Goal: Communication & Community: Answer question/provide support

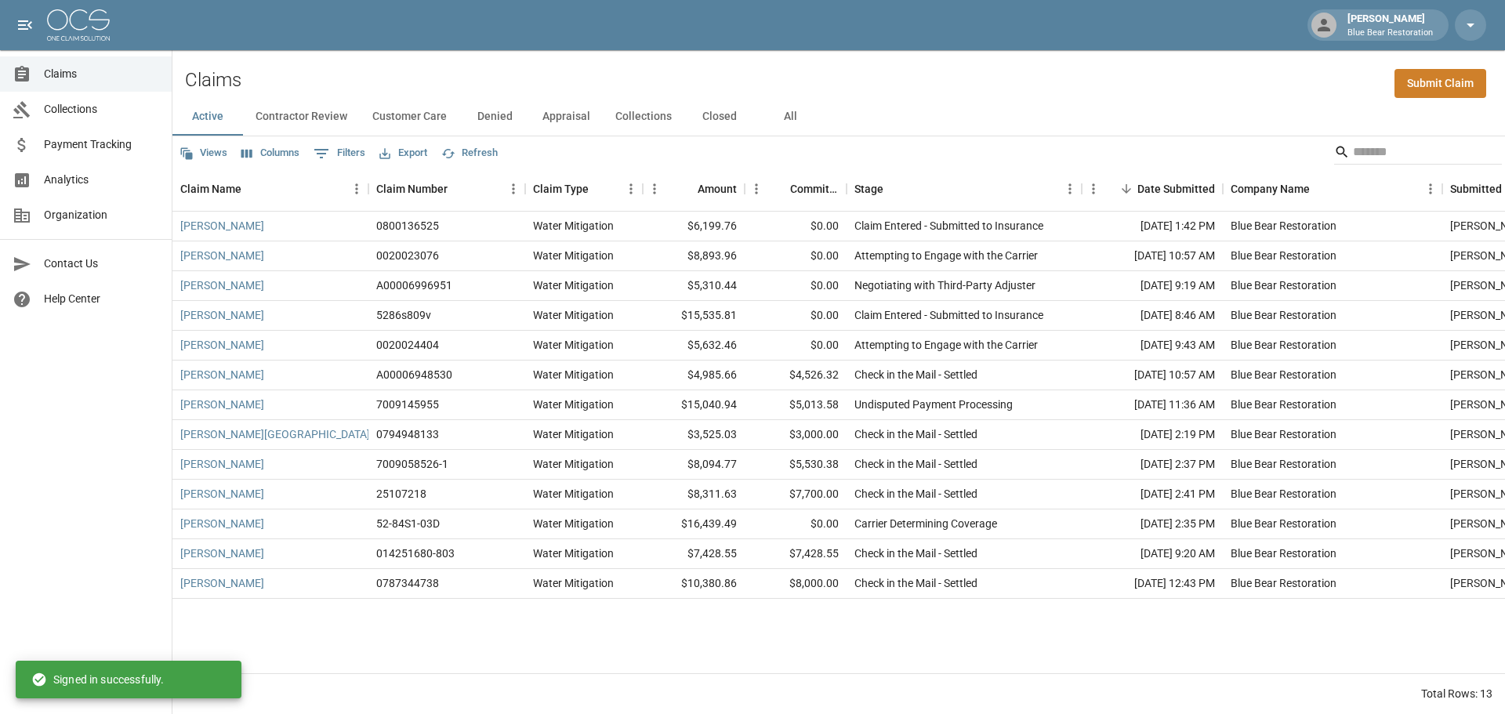
click at [295, 111] on button "Contractor Review" at bounding box center [301, 117] width 117 height 38
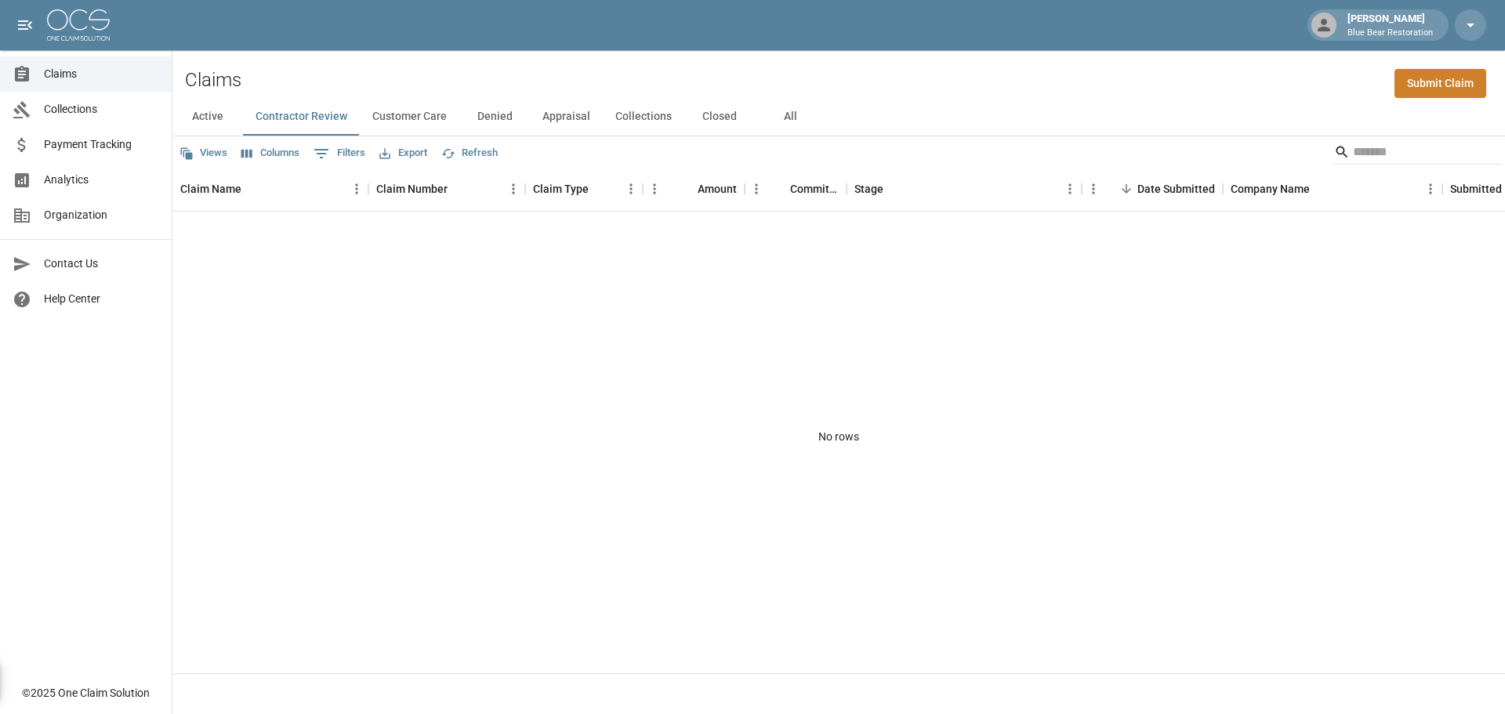
click at [430, 114] on button "Customer Care" at bounding box center [410, 117] width 100 height 38
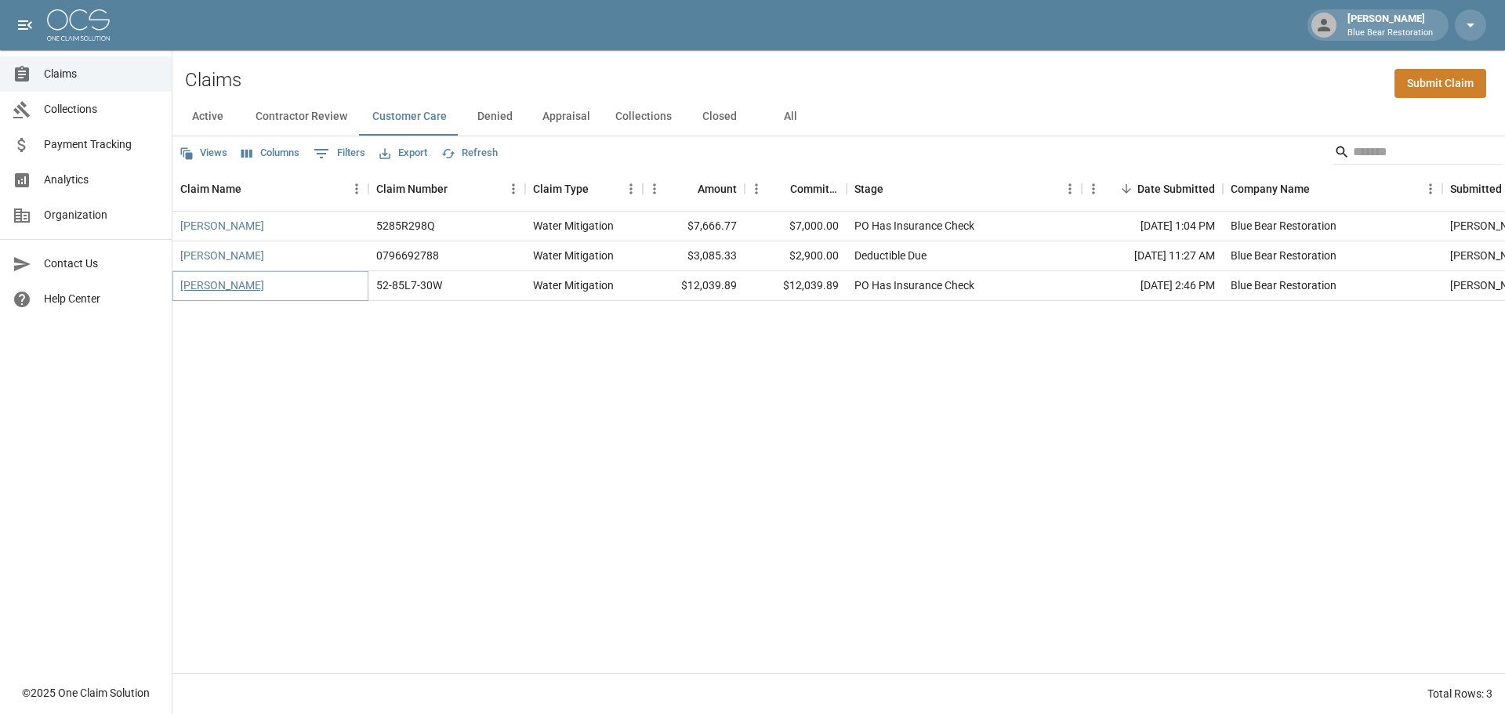
click at [207, 288] on link "[PERSON_NAME]" at bounding box center [222, 286] width 84 height 16
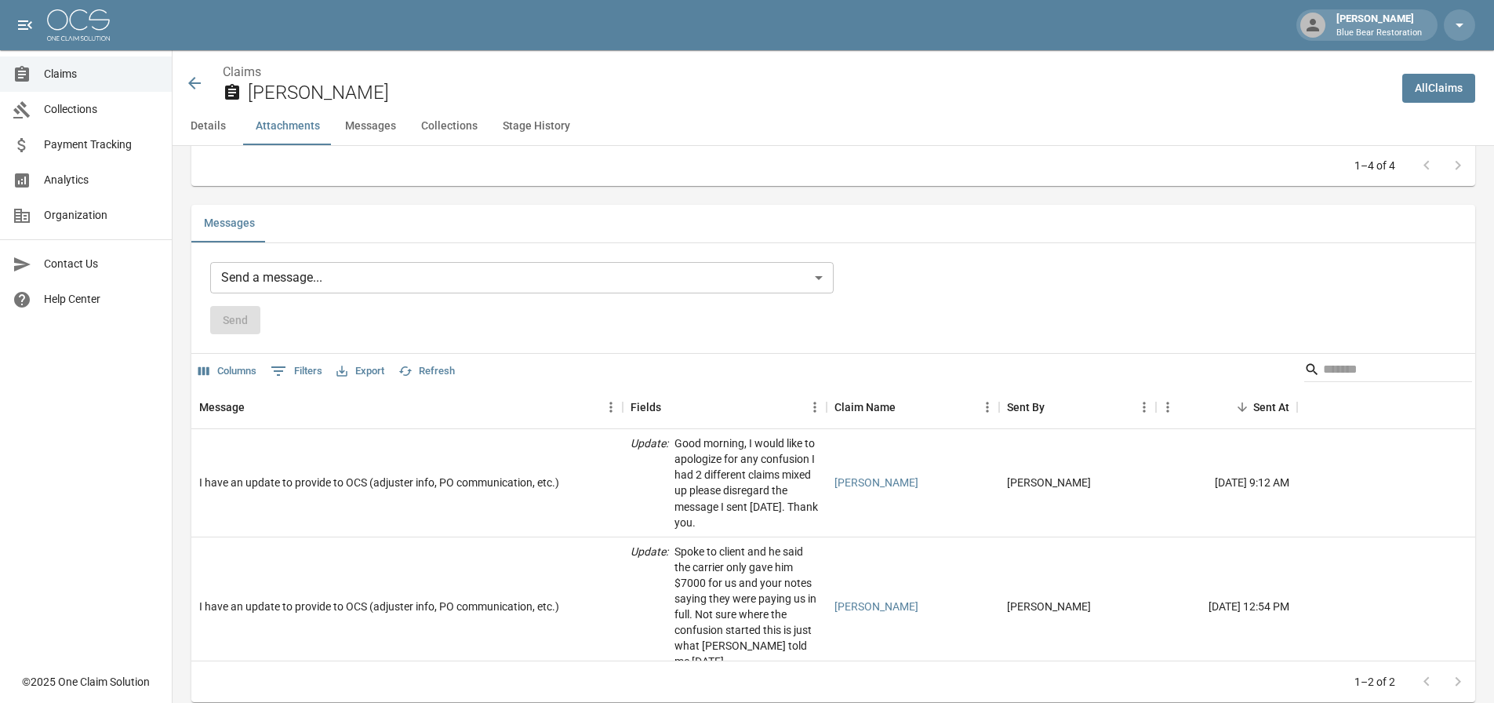
scroll to position [1098, 0]
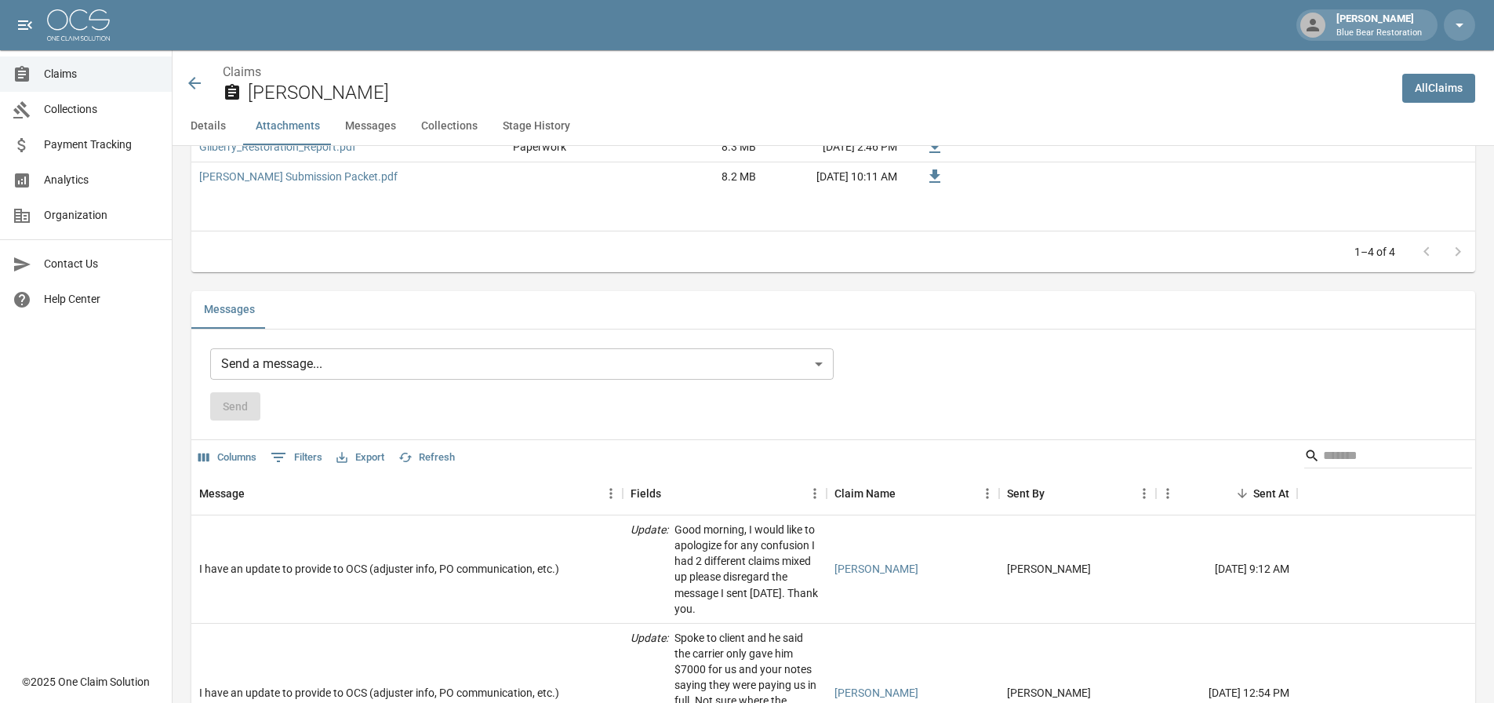
click at [655, 365] on body "[PERSON_NAME] Blue Bear Restoration Claims Collections Payment Tracking Analyti…" at bounding box center [747, 240] width 1494 height 2676
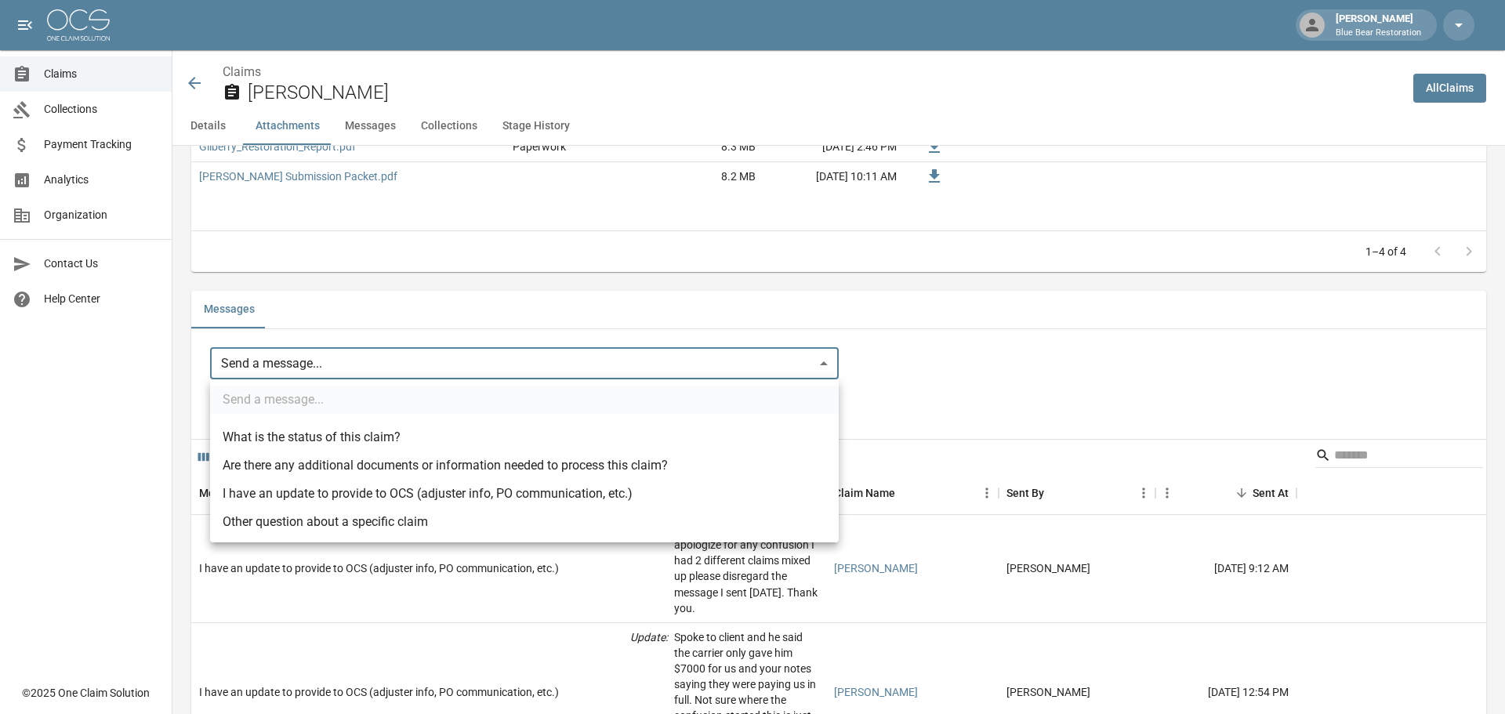
click at [1037, 357] on div at bounding box center [752, 357] width 1505 height 714
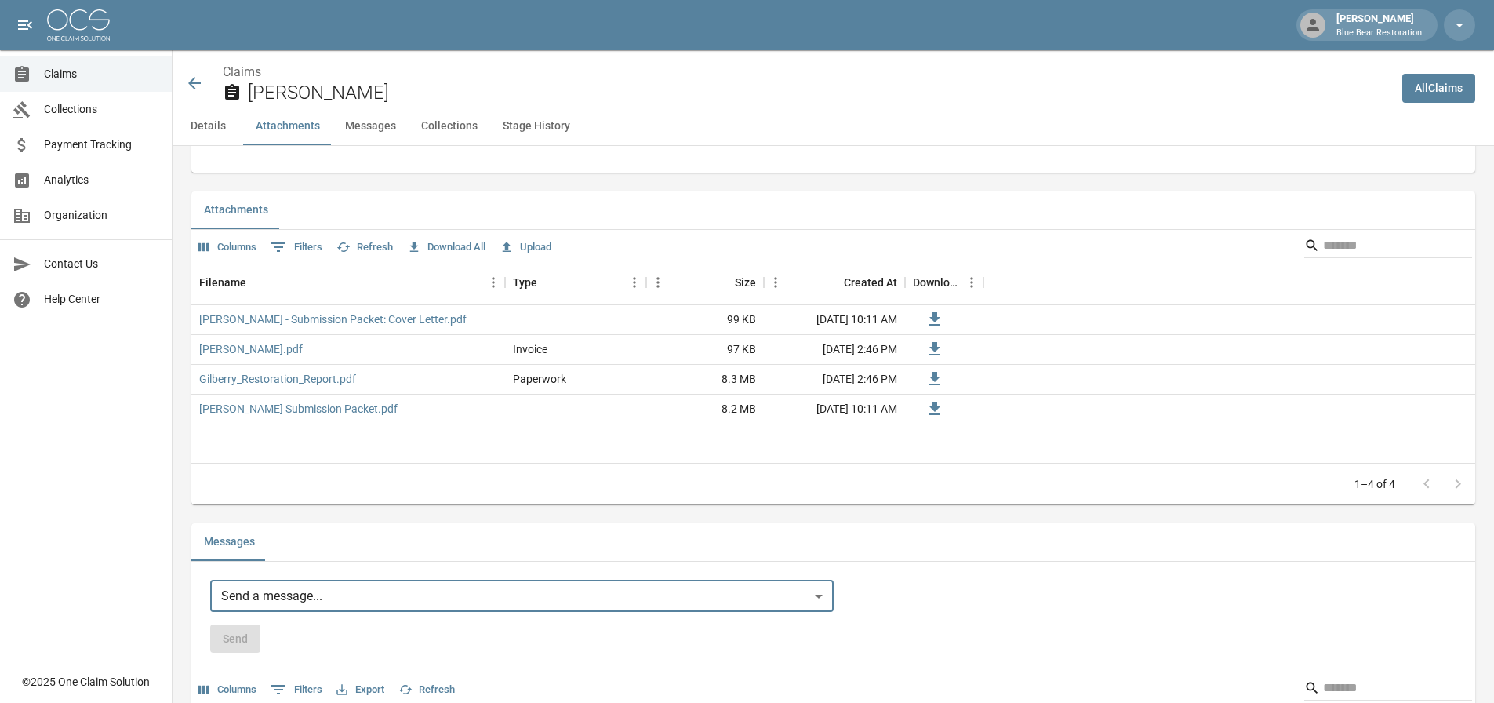
scroll to position [862, 0]
click at [538, 249] on button "Upload" at bounding box center [526, 250] width 60 height 24
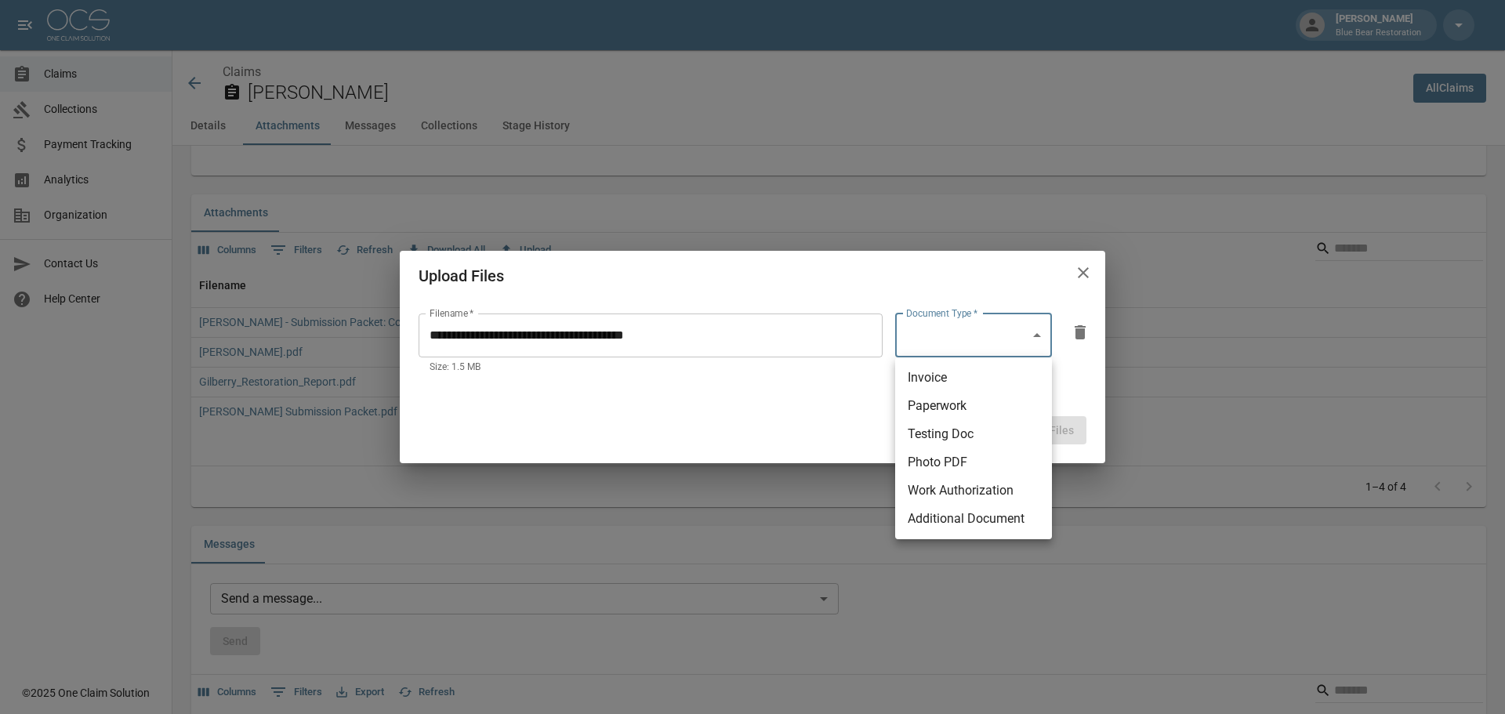
click at [1006, 325] on body "[PERSON_NAME] Blue Bear Restoration Claims Collections Payment Tracking Analyti…" at bounding box center [752, 476] width 1505 height 2676
click at [972, 520] on li "Additional Document" at bounding box center [973, 519] width 157 height 28
type input "**********"
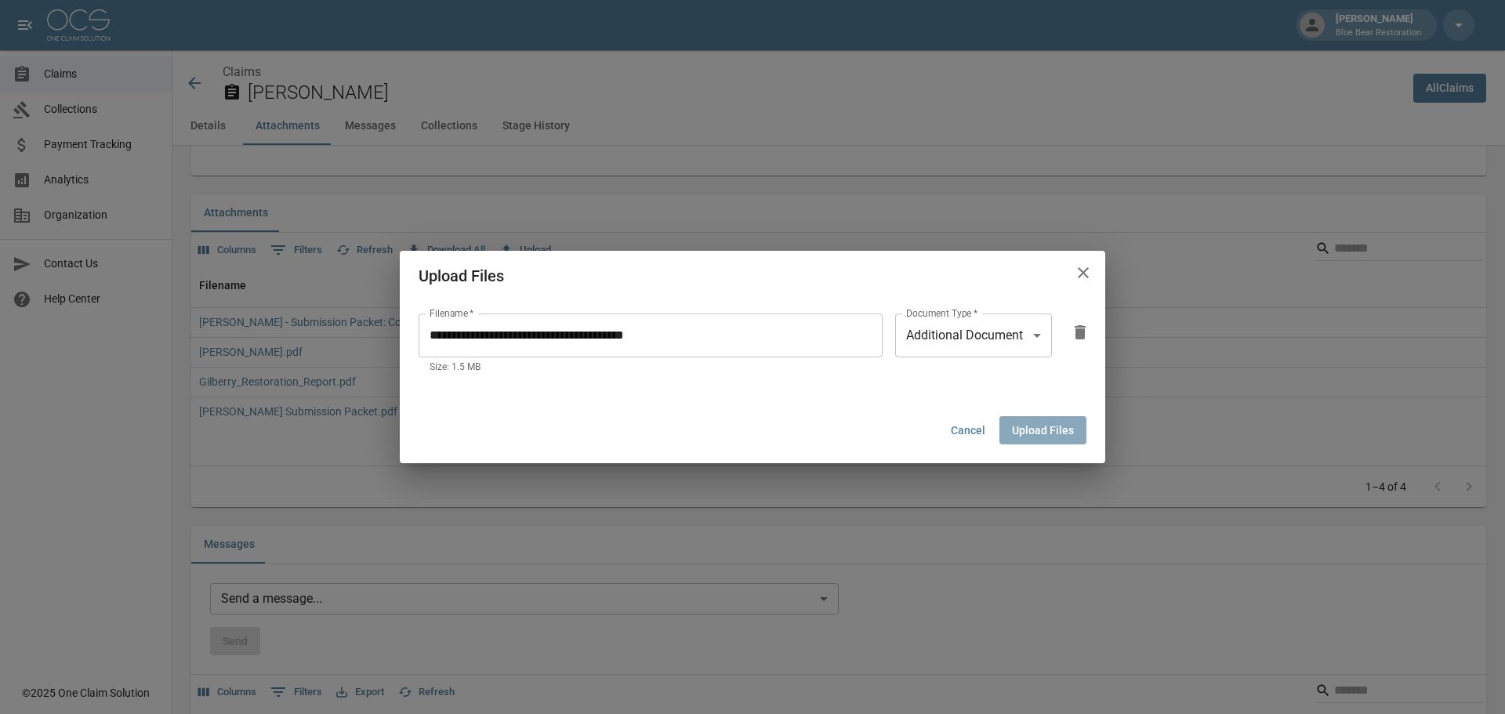
click at [1067, 427] on button "Upload Files" at bounding box center [1043, 430] width 87 height 29
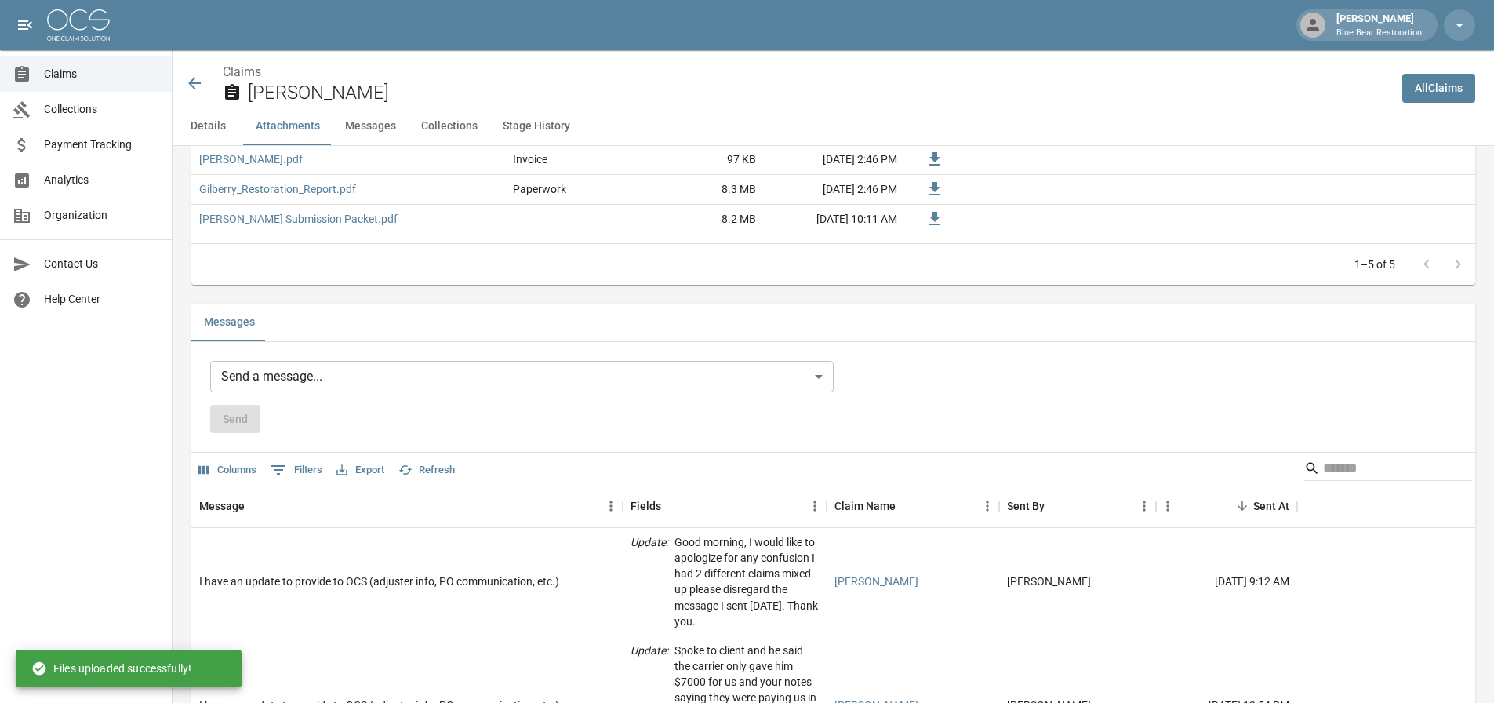
scroll to position [1098, 0]
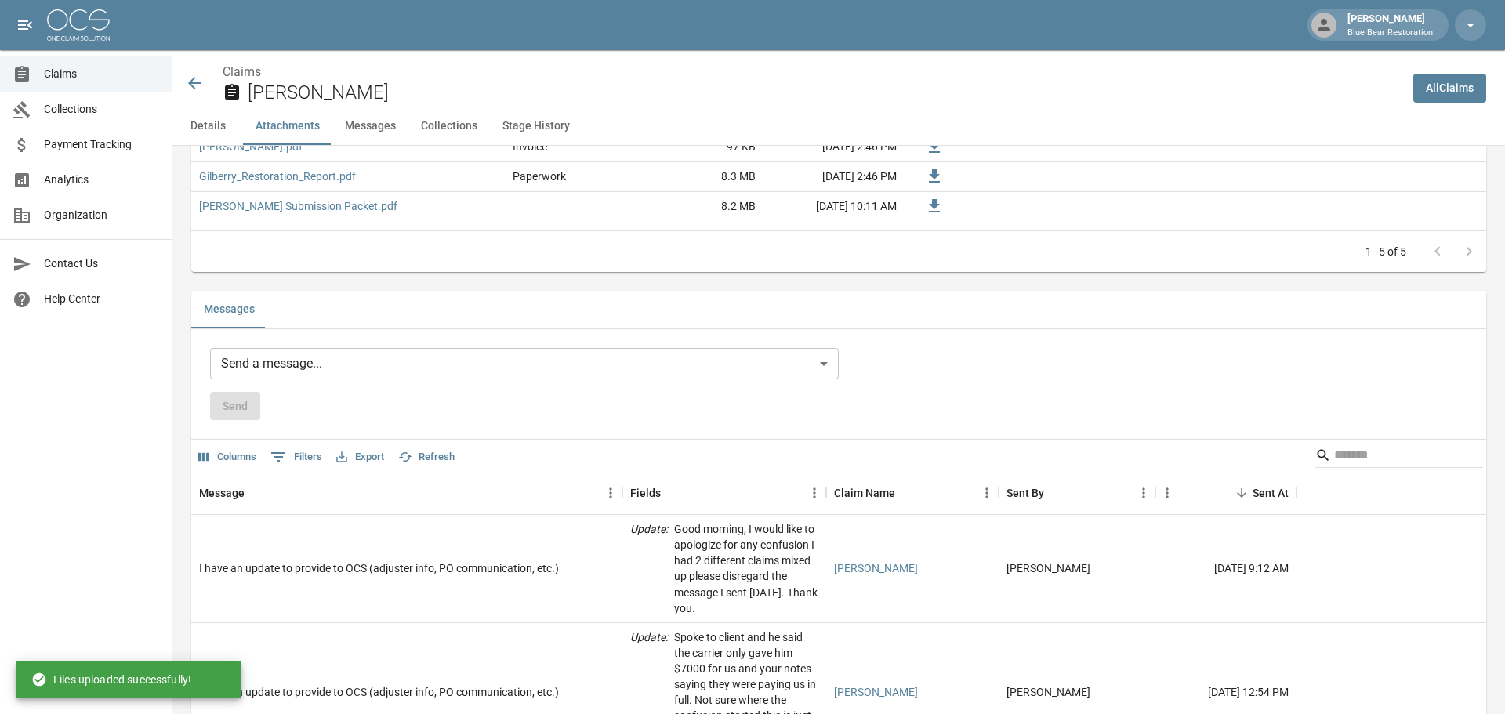
click at [411, 358] on body "[PERSON_NAME] Blue Bear Restoration Claims Collections Payment Tracking Analyti…" at bounding box center [752, 240] width 1505 height 2676
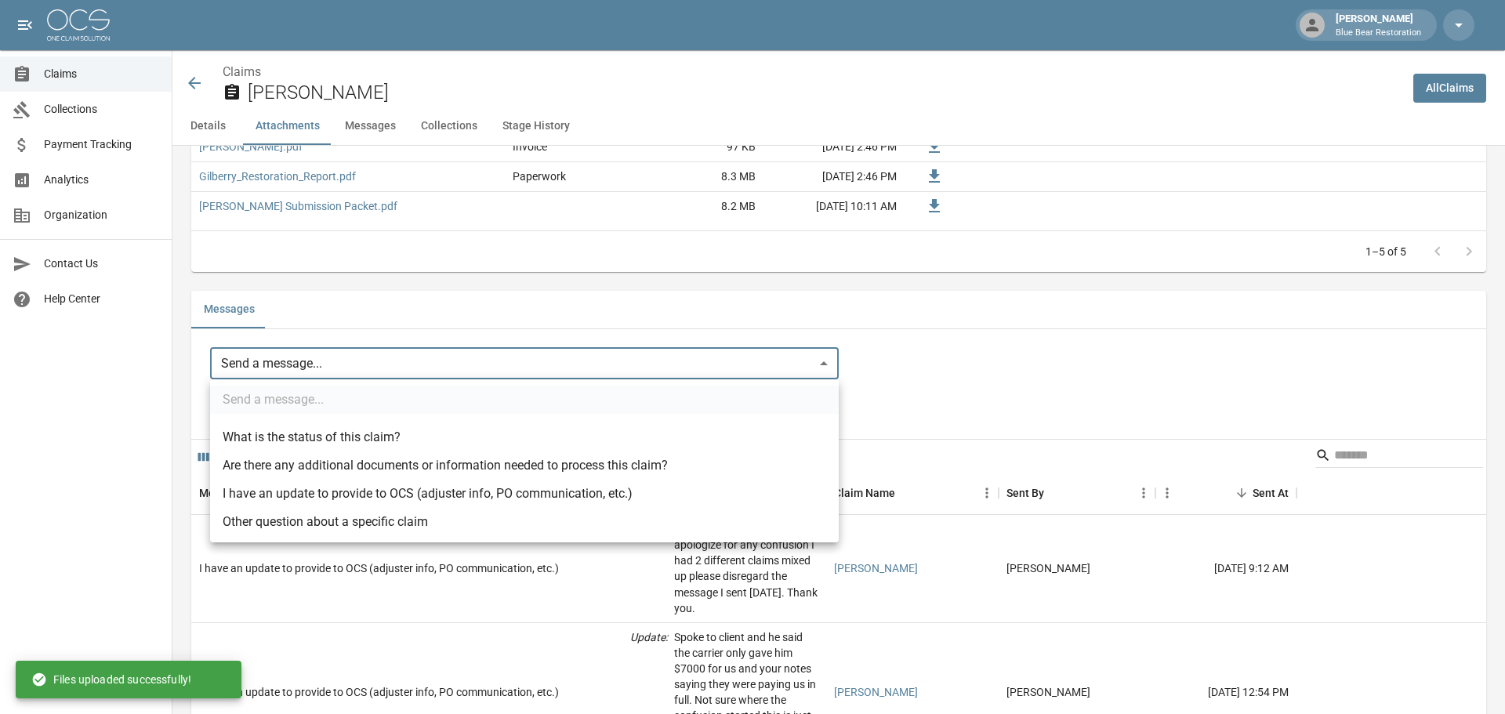
click at [424, 489] on li "I have an update to provide to OCS (adjuster info, PO communication, etc.)" at bounding box center [524, 494] width 629 height 28
type input "**********"
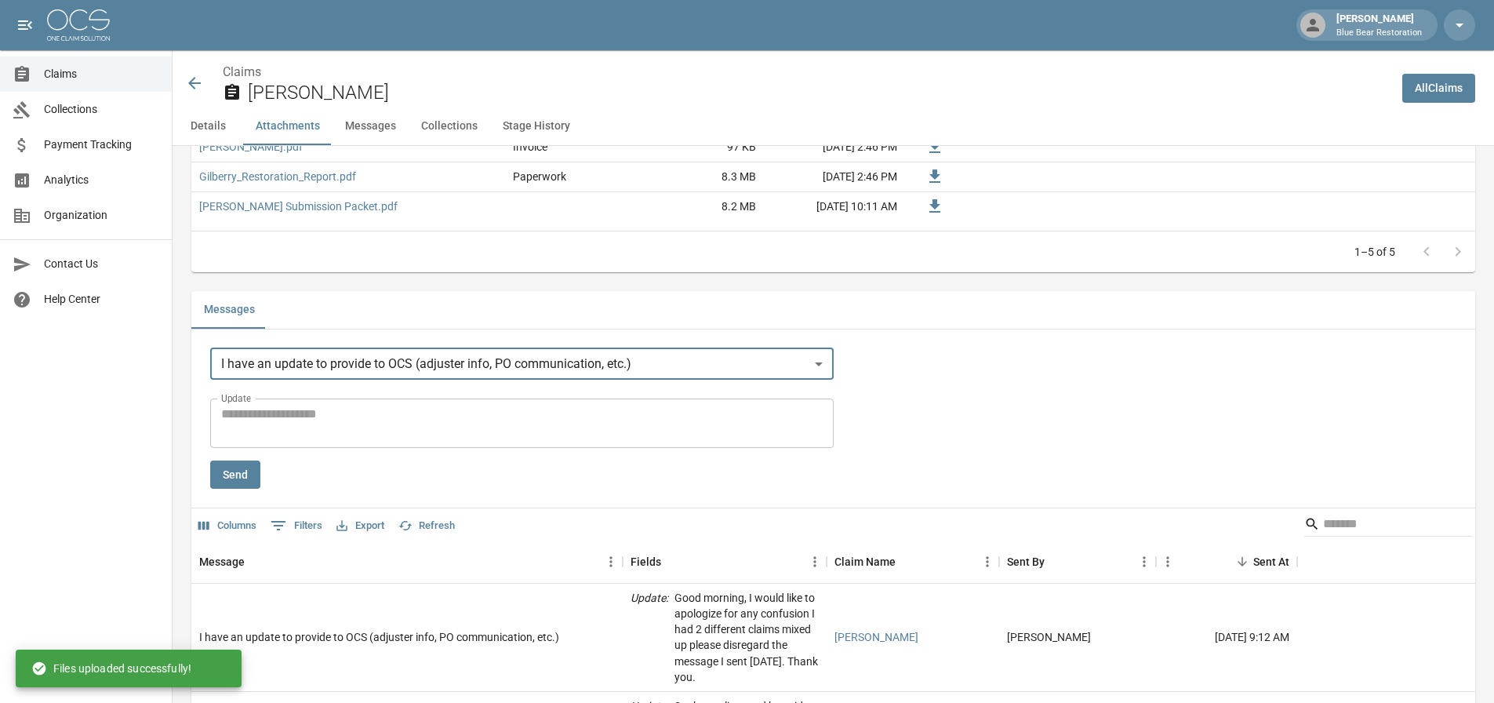
click at [339, 417] on textarea "Update" at bounding box center [521, 423] width 601 height 36
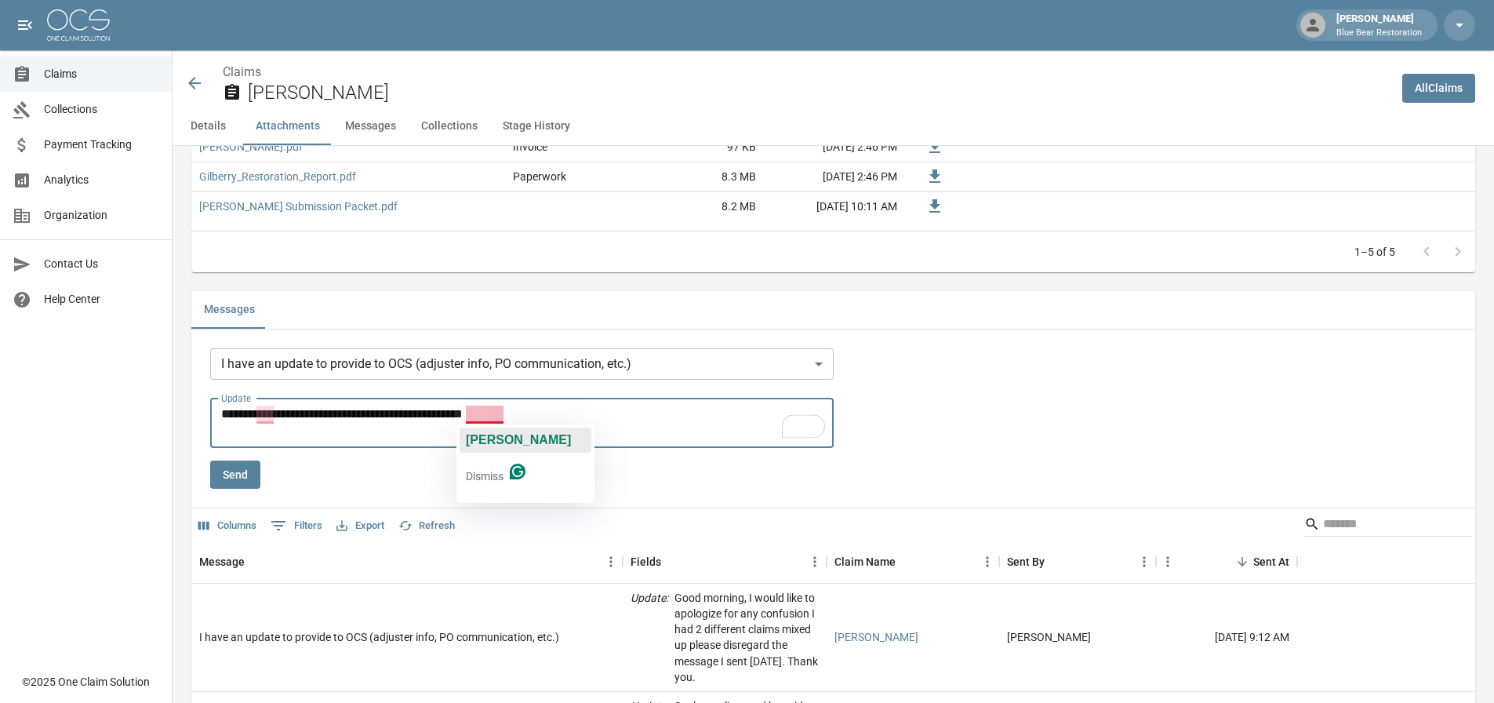
click at [488, 437] on span "[PERSON_NAME]" at bounding box center [518, 439] width 105 height 13
click at [1034, 380] on div "**********" at bounding box center [833, 418] width 1246 height 141
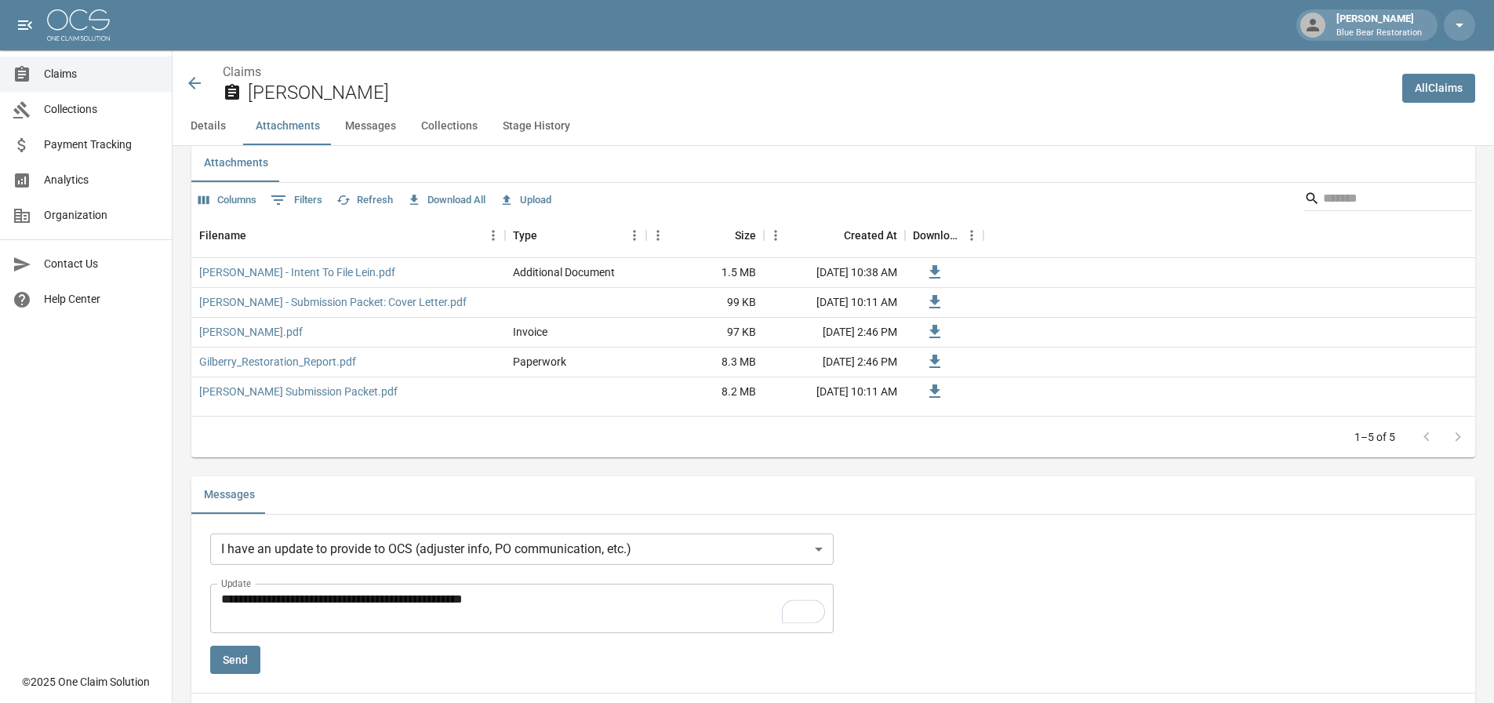
scroll to position [941, 0]
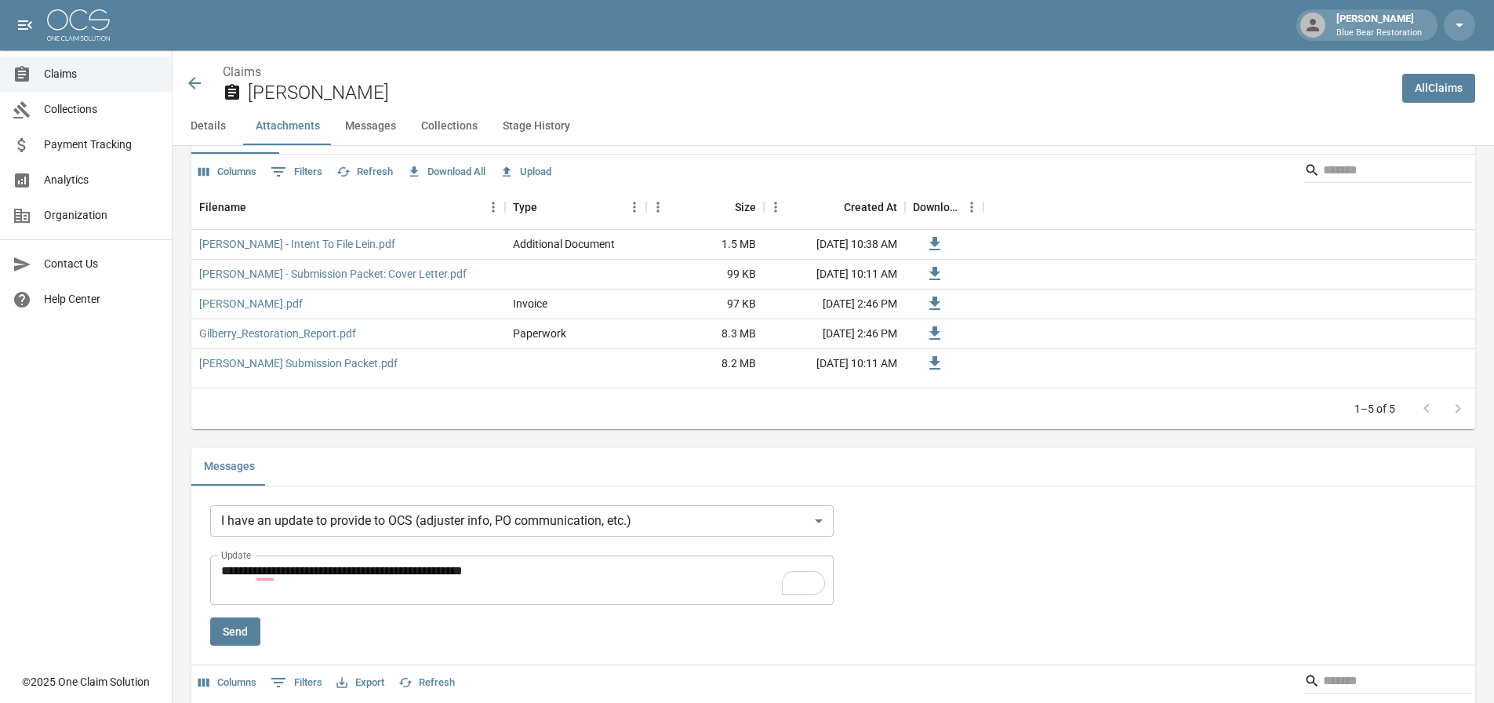
click at [549, 565] on textarea "**********" at bounding box center [524, 579] width 607 height 36
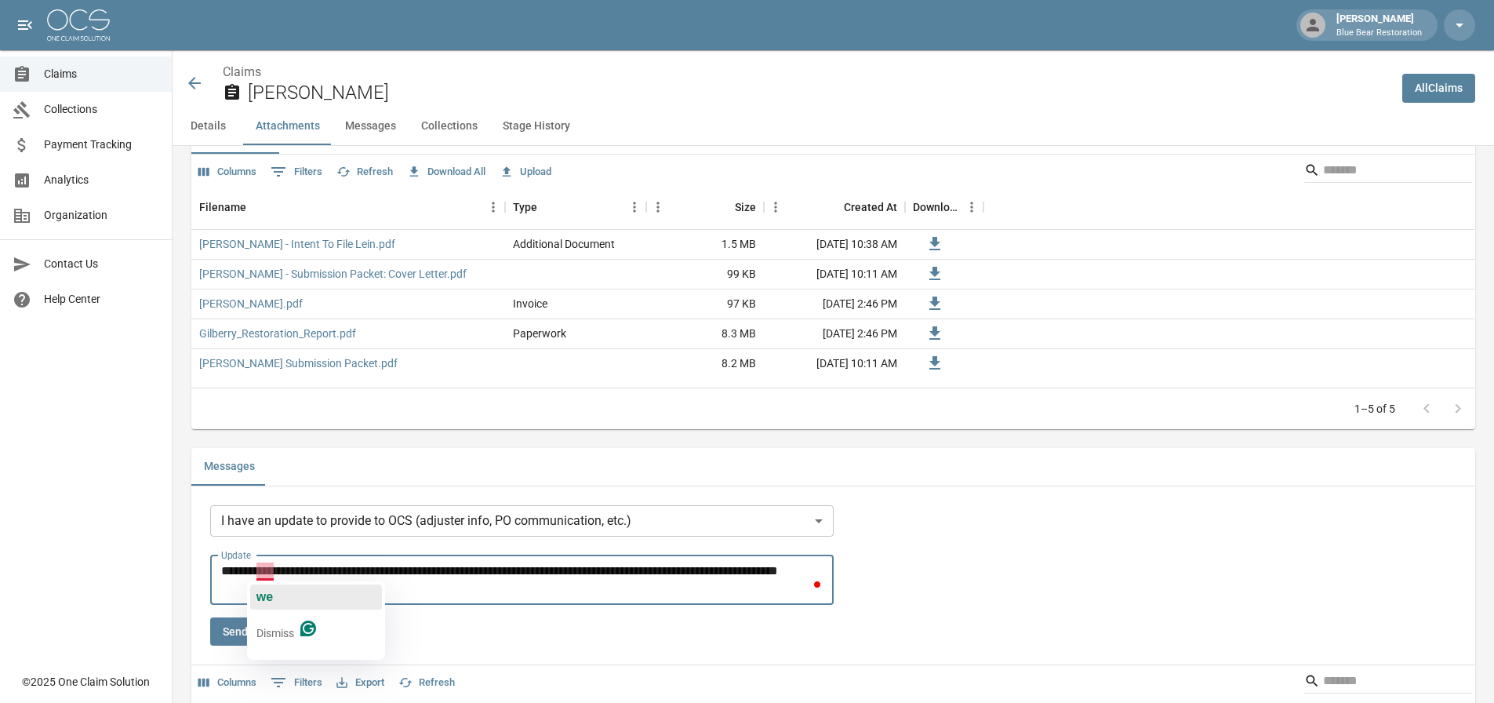
click at [267, 601] on span "we" at bounding box center [264, 596] width 16 height 13
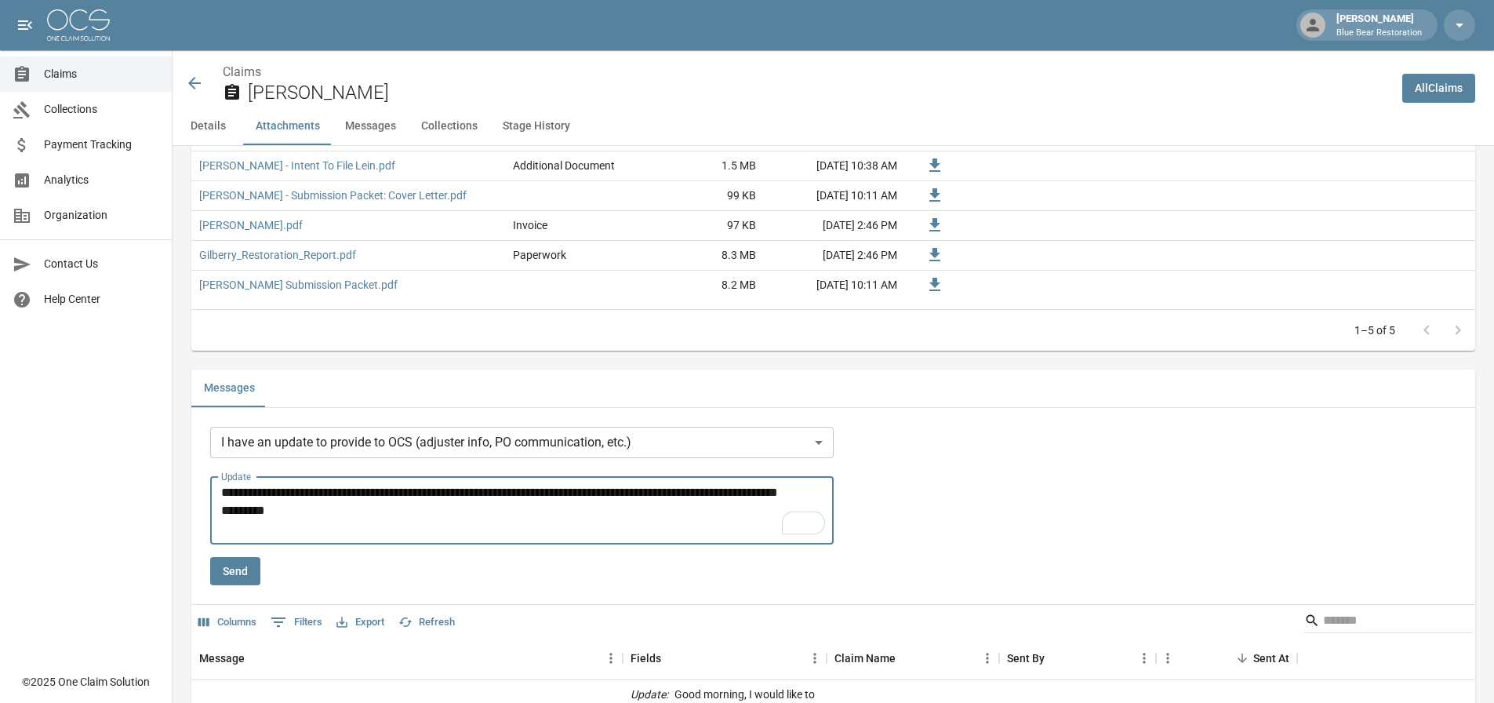
type textarea "**********"
click at [247, 557] on button "Send" at bounding box center [235, 571] width 50 height 29
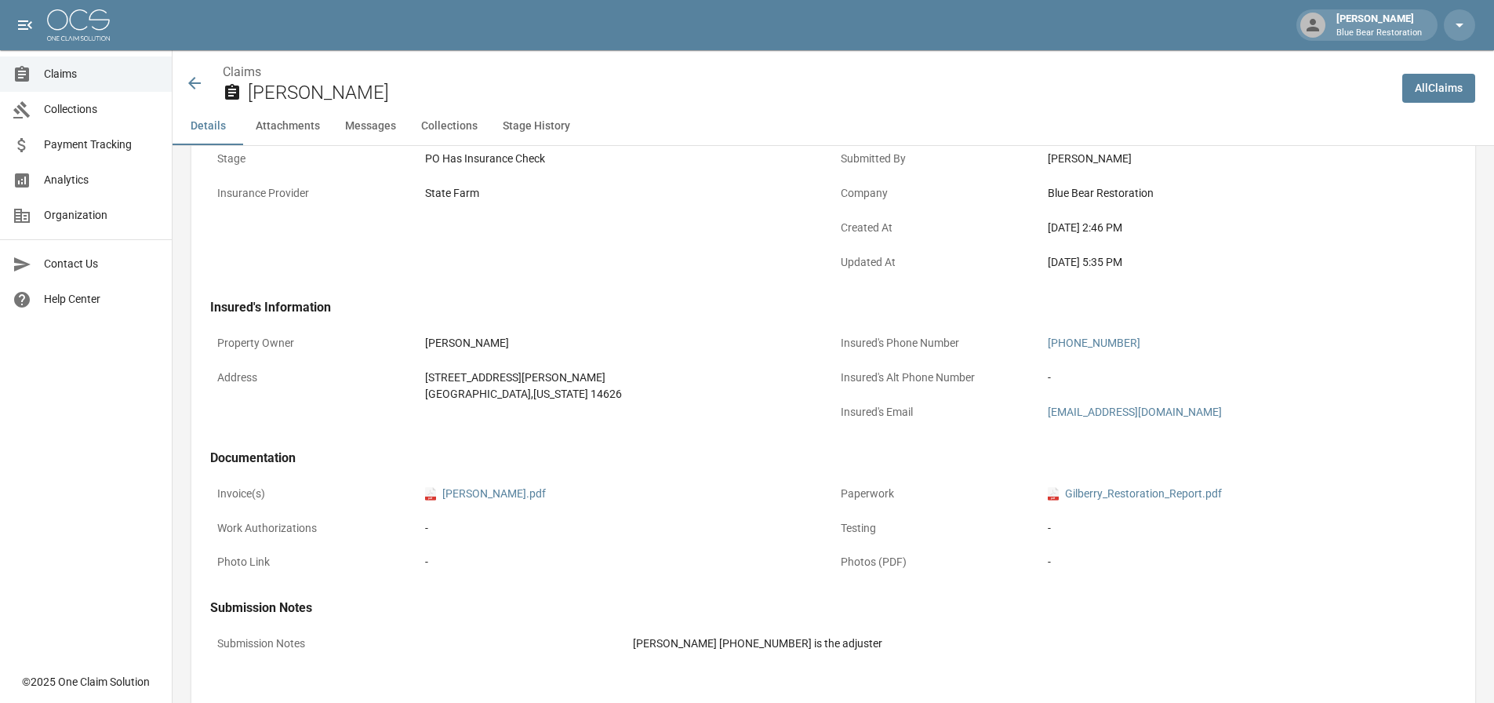
scroll to position [0, 0]
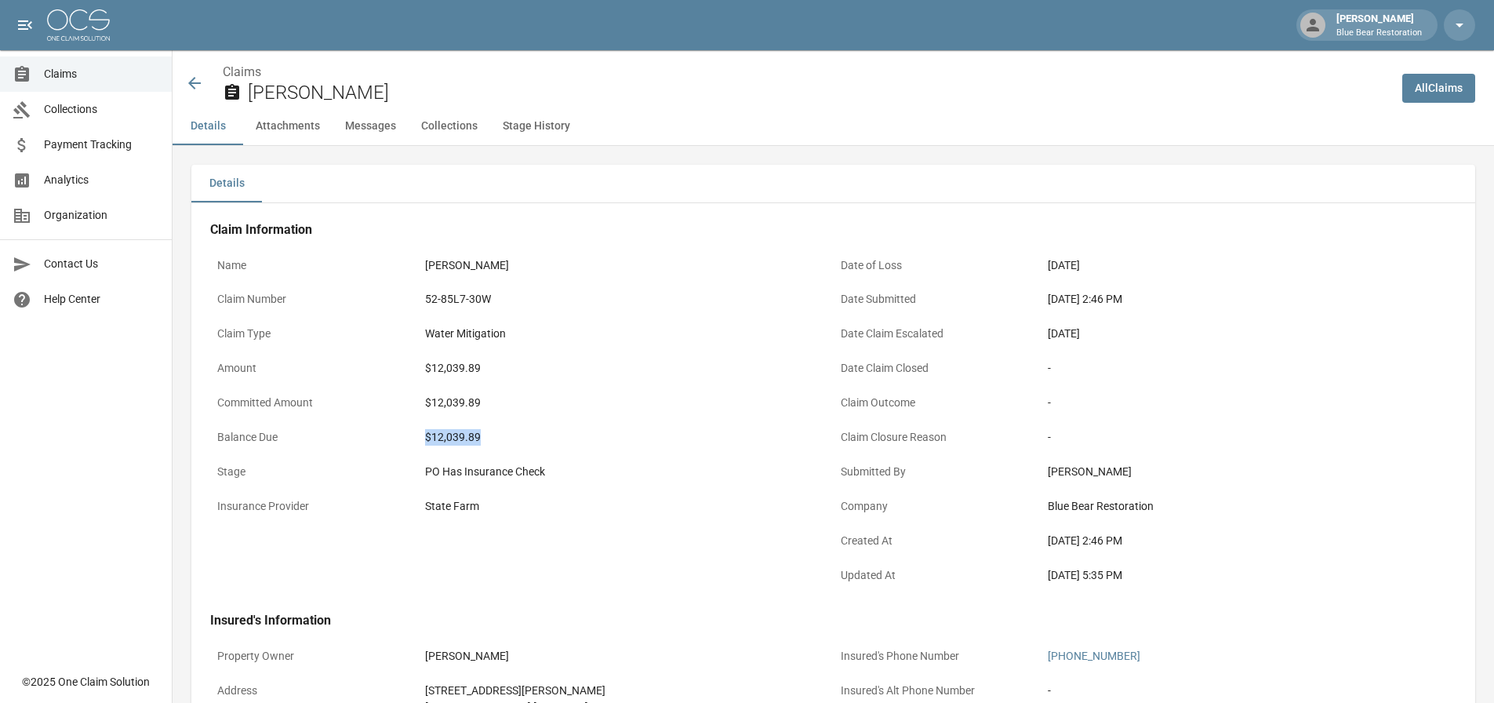
drag, startPoint x: 485, startPoint y: 438, endPoint x: 416, endPoint y: 428, distance: 69.7
click at [416, 428] on div "Balance Due $12,039.89" at bounding box center [521, 439] width 623 height 34
click at [492, 432] on div "$12,039.89" at bounding box center [625, 437] width 401 height 16
